Goal: Transaction & Acquisition: Purchase product/service

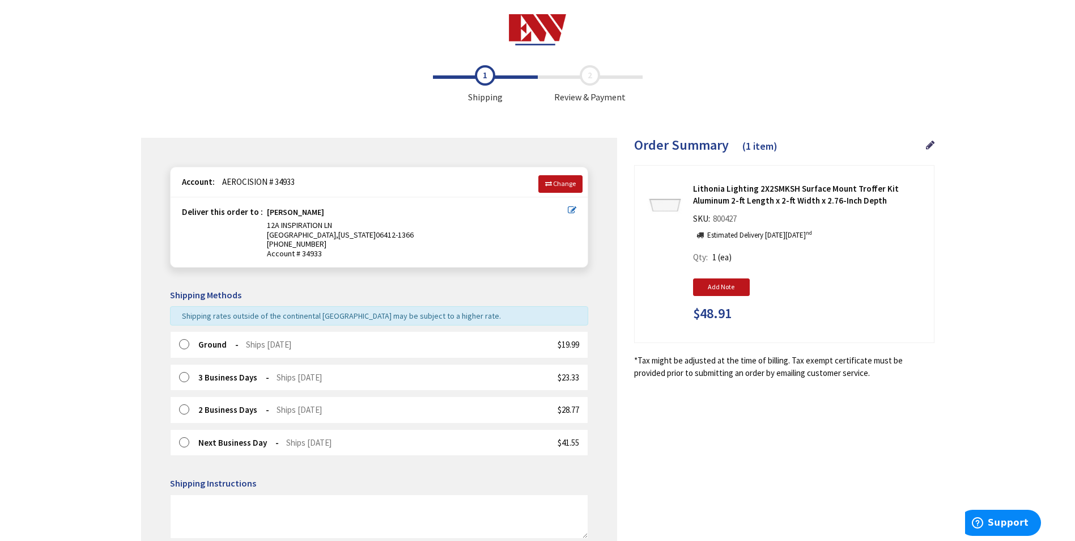
click at [186, 344] on label at bounding box center [188, 344] width 18 height 11
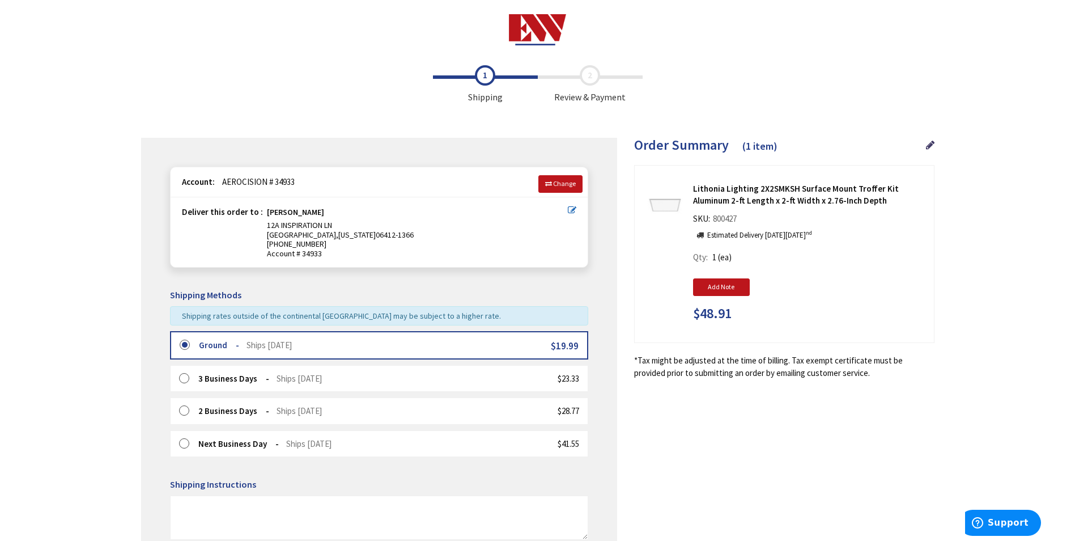
scroll to position [57, 0]
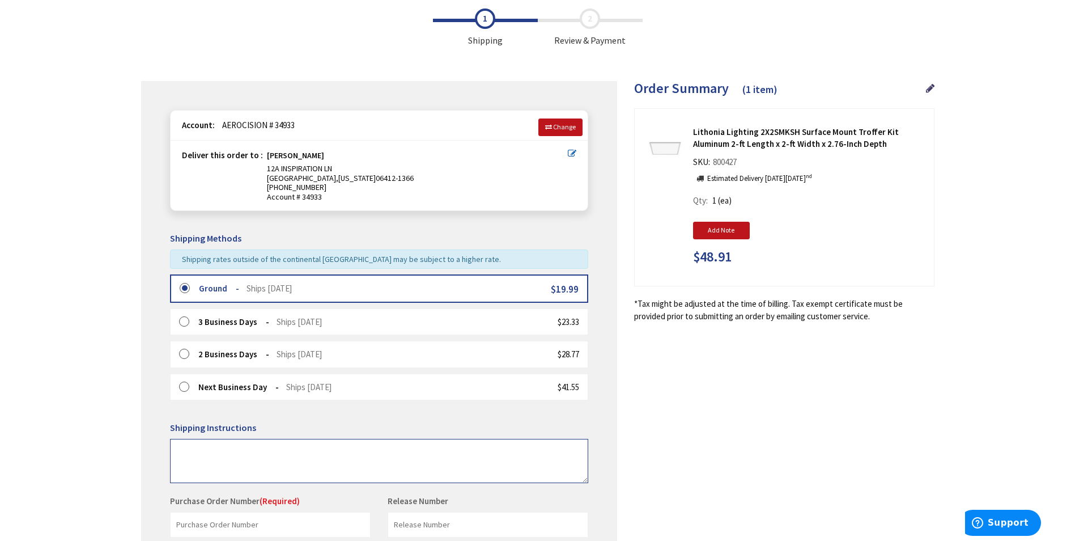
click at [251, 458] on textarea at bounding box center [379, 461] width 418 height 44
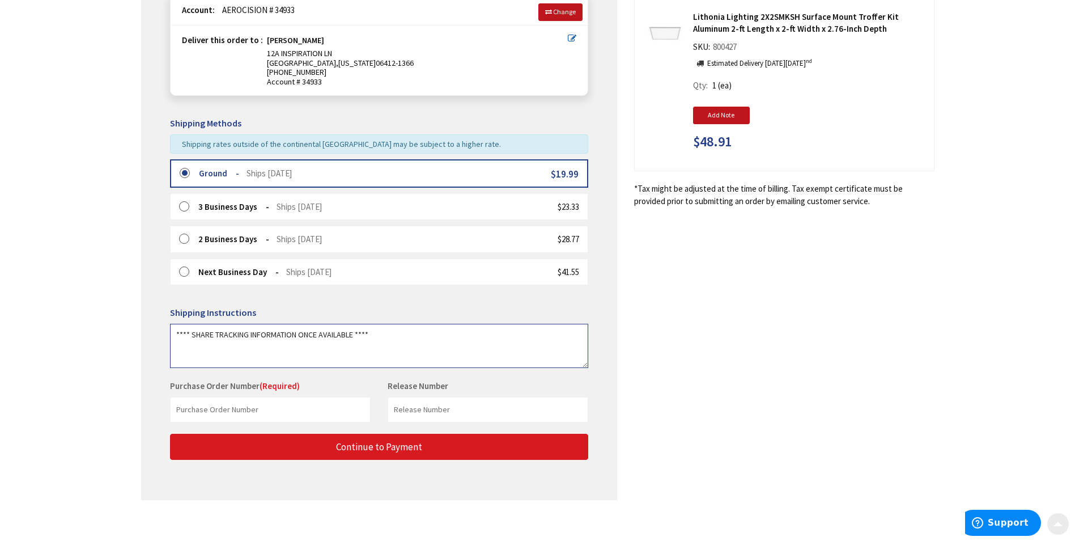
scroll to position [179, 0]
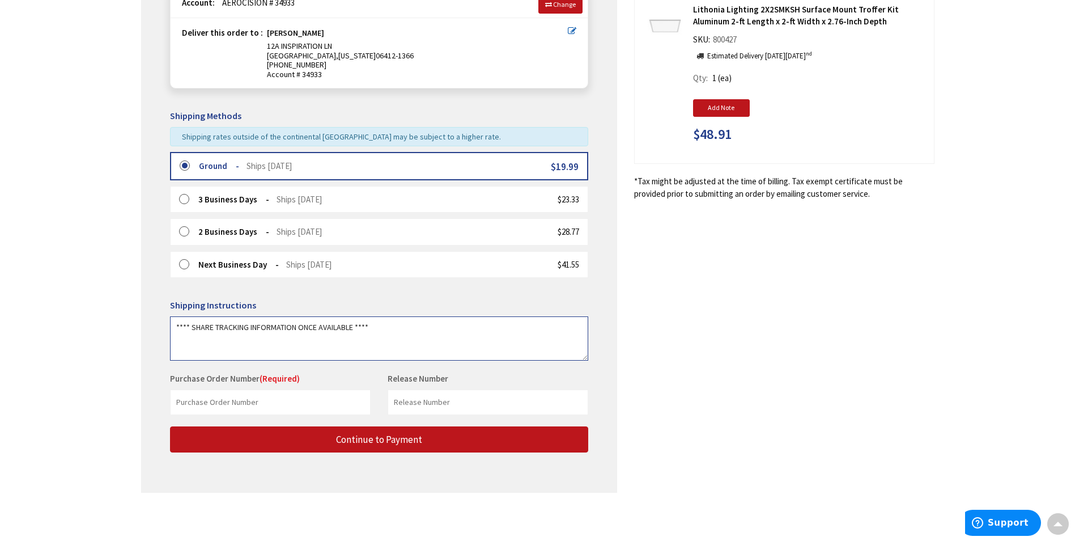
type textarea "**** SHARE TRACKING INFORMATION ONCE AVAILABLE ****"
click at [229, 399] on input "text" at bounding box center [270, 401] width 201 height 25
paste input "6214823"
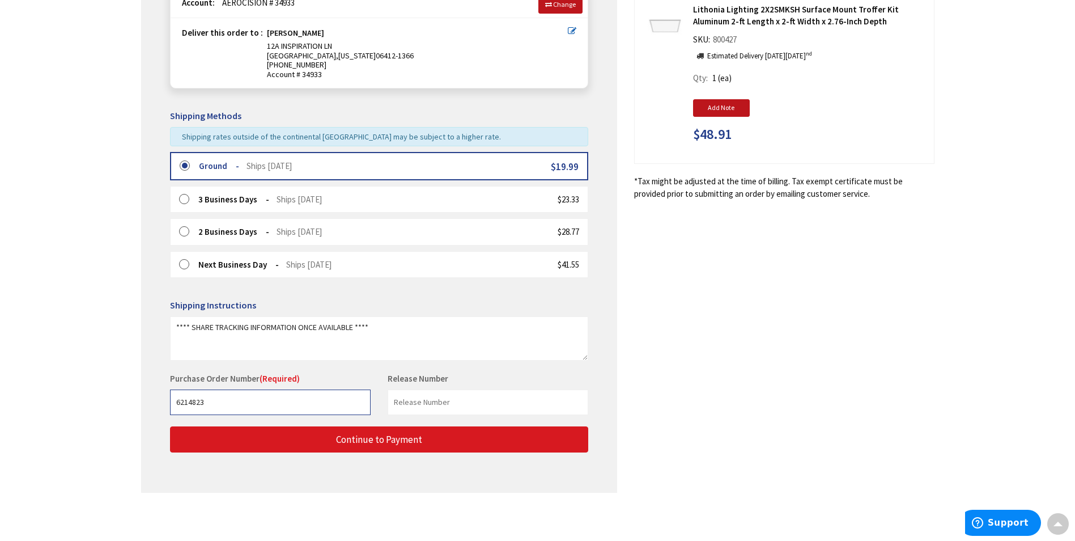
type input "6214823"
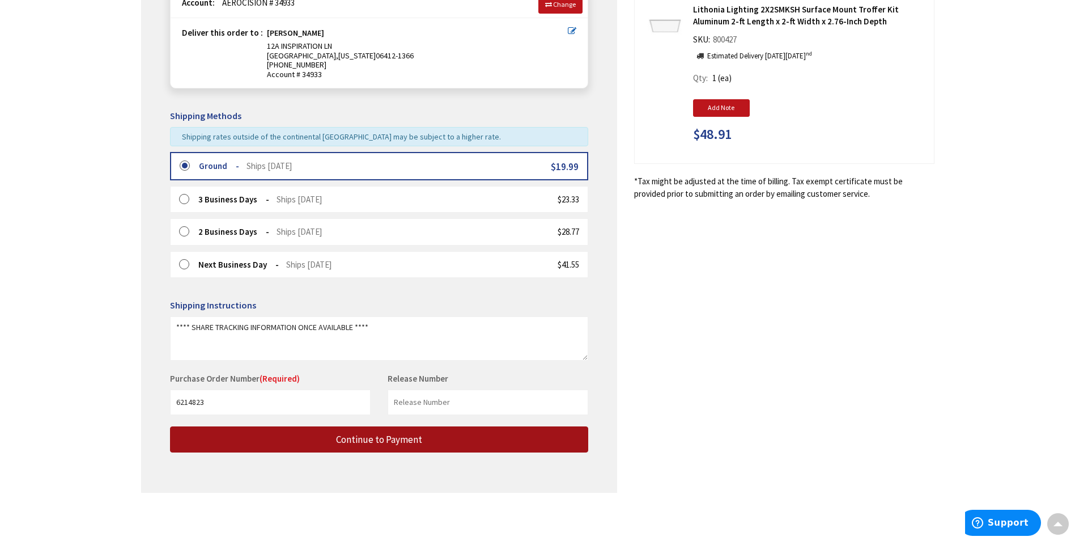
click at [385, 439] on span "Continue to Payment" at bounding box center [379, 439] width 86 height 12
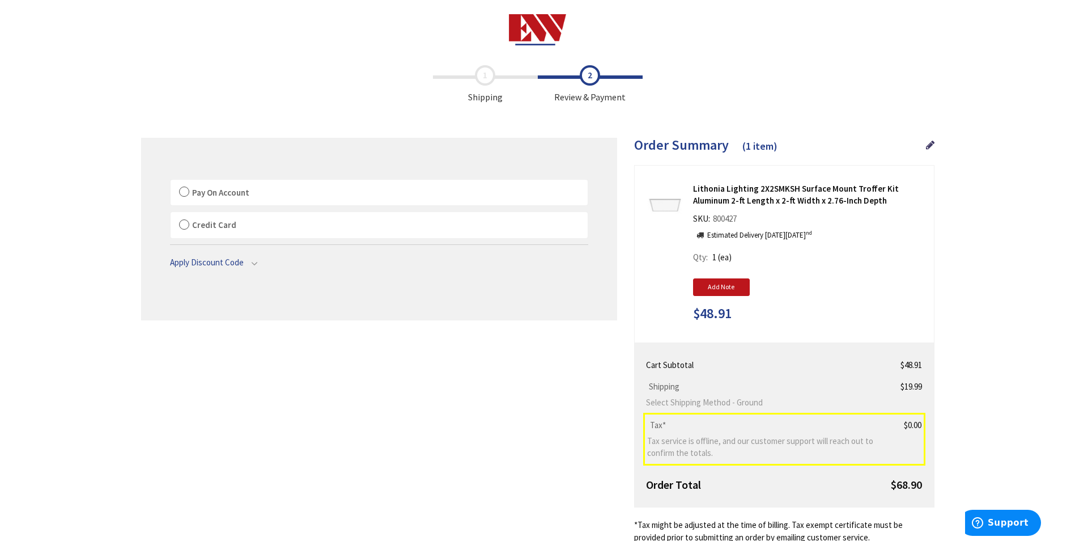
click at [190, 194] on label "Pay On Account" at bounding box center [379, 193] width 417 height 26
click at [184, 193] on label "Pay On Account" at bounding box center [379, 193] width 417 height 26
click at [171, 182] on input "Pay On Account" at bounding box center [171, 182] width 0 height 0
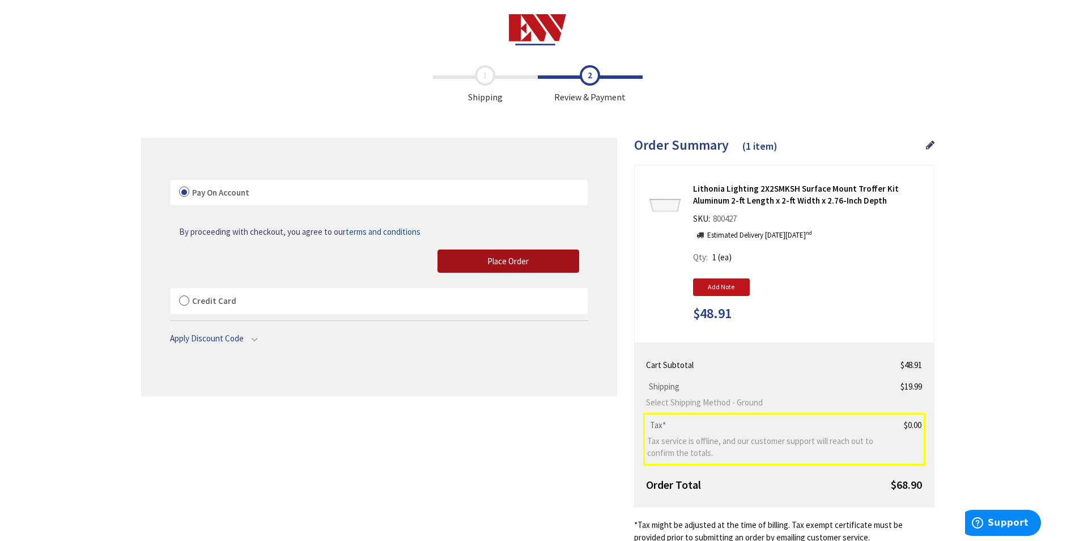
click at [512, 257] on span "Place Order" at bounding box center [507, 261] width 41 height 11
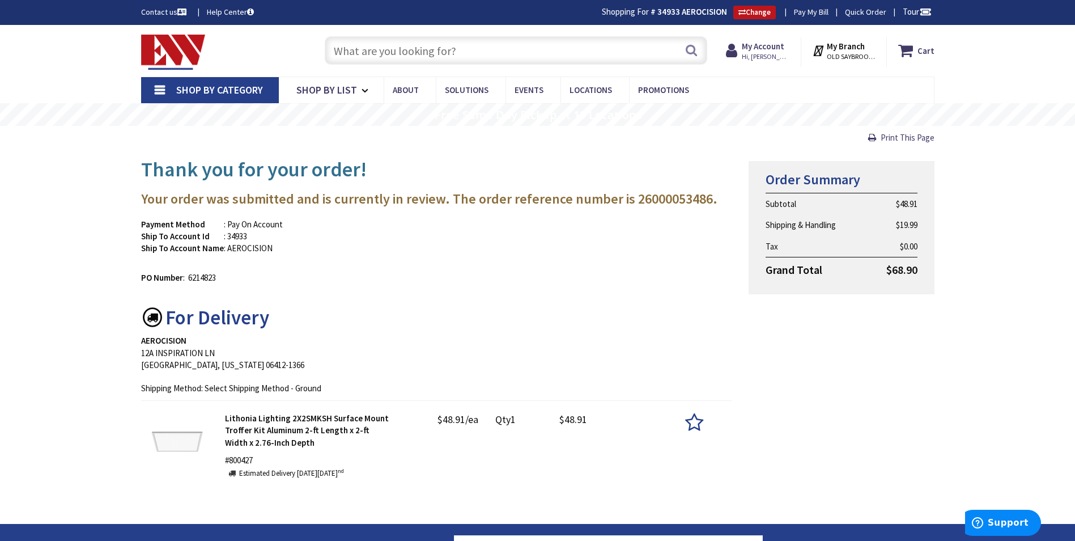
type input "N Fayette St, Alexandria, VA 22314, USA"
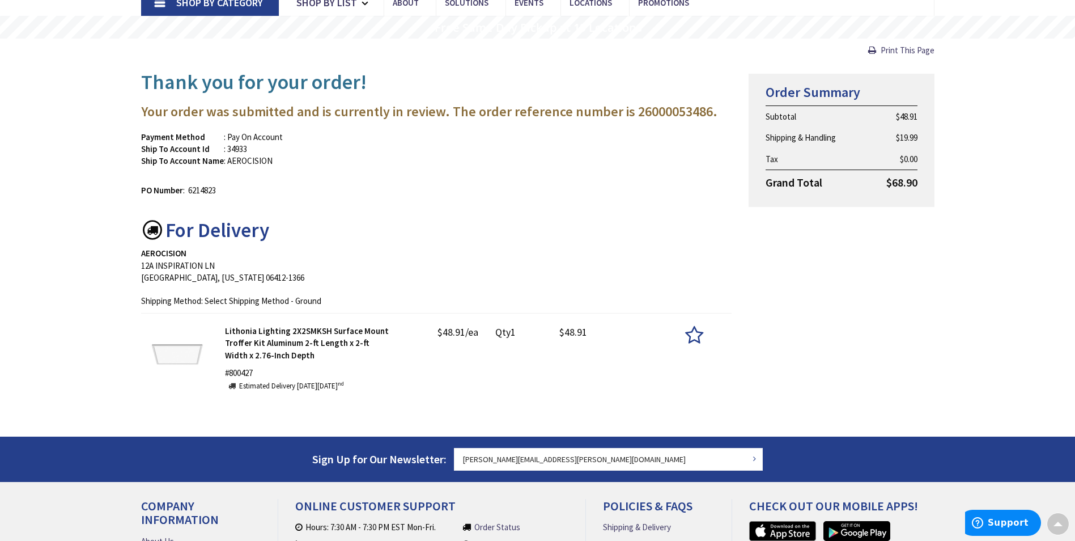
scroll to position [57, 0]
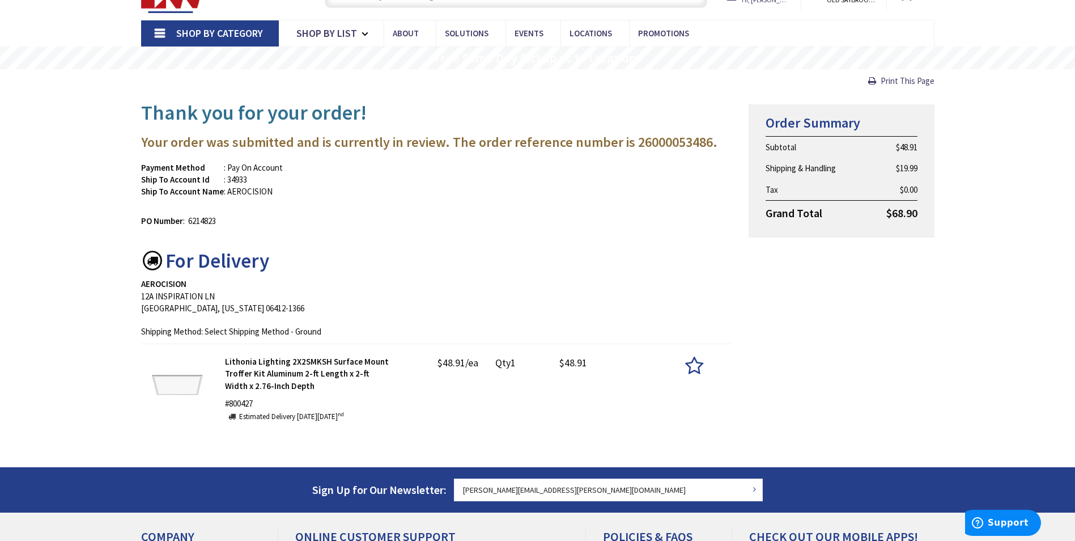
click at [201, 220] on td ": 6214823" at bounding box center [199, 221] width 33 height 12
click at [439, 224] on div "PO Number : 6214823" at bounding box center [437, 218] width 608 height 18
